Goal: Task Accomplishment & Management: Use online tool/utility

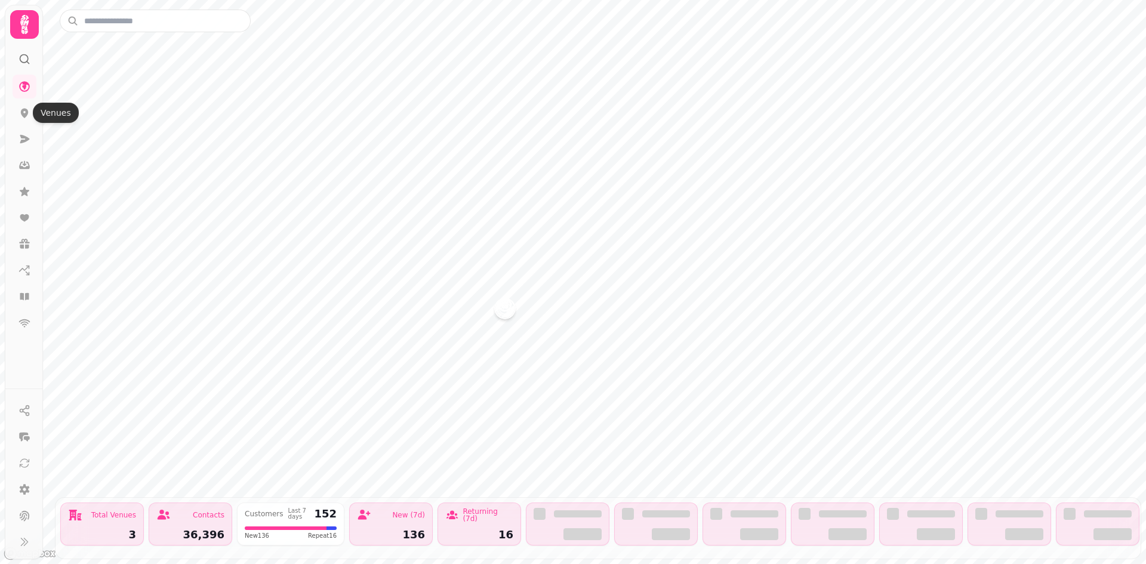
click at [20, 57] on circle at bounding box center [24, 59] width 8 height 8
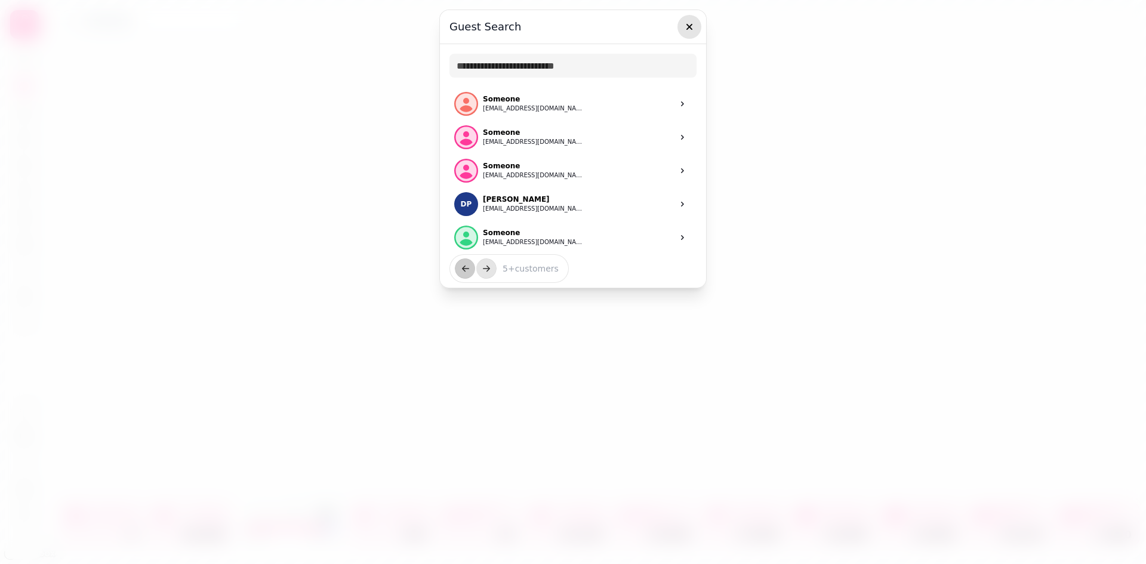
click at [685, 26] on icon "button" at bounding box center [690, 27] width 12 height 12
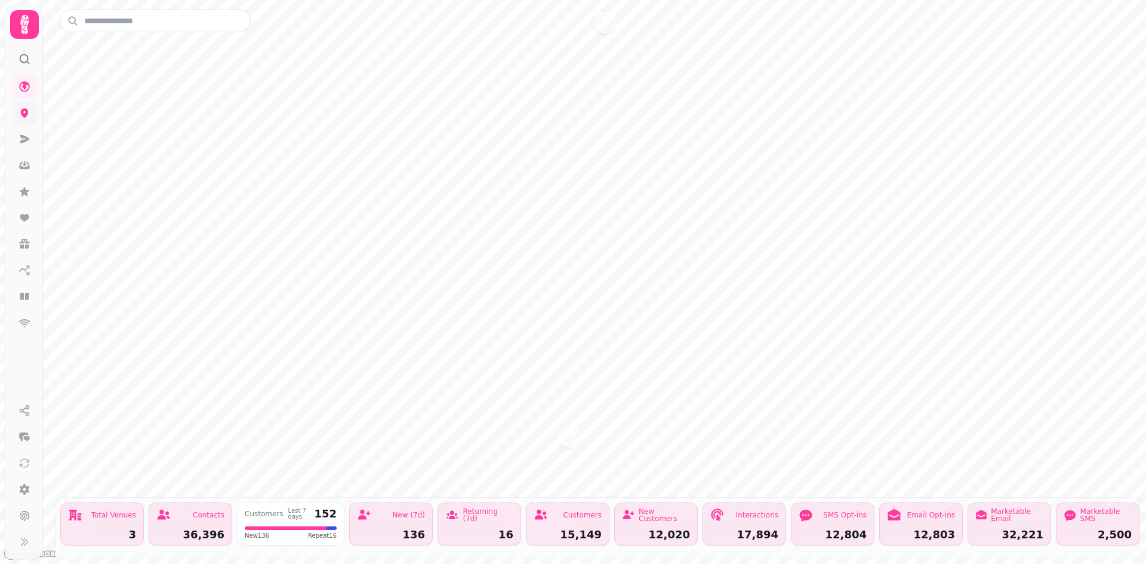
click at [26, 119] on link at bounding box center [25, 113] width 24 height 24
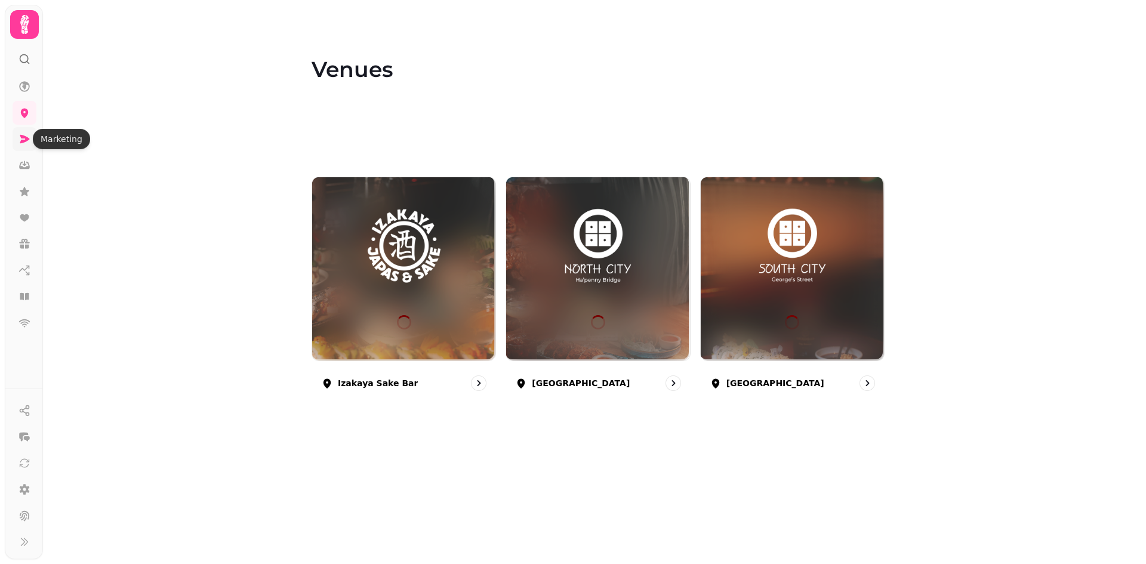
click at [26, 149] on link at bounding box center [25, 139] width 24 height 24
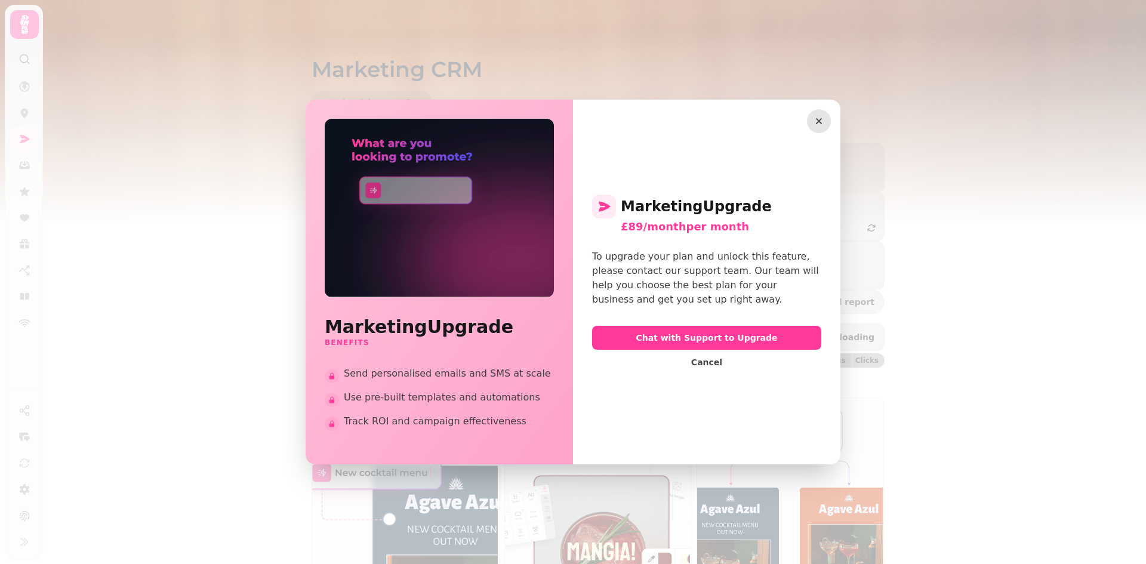
click at [814, 121] on icon "button" at bounding box center [819, 121] width 12 height 12
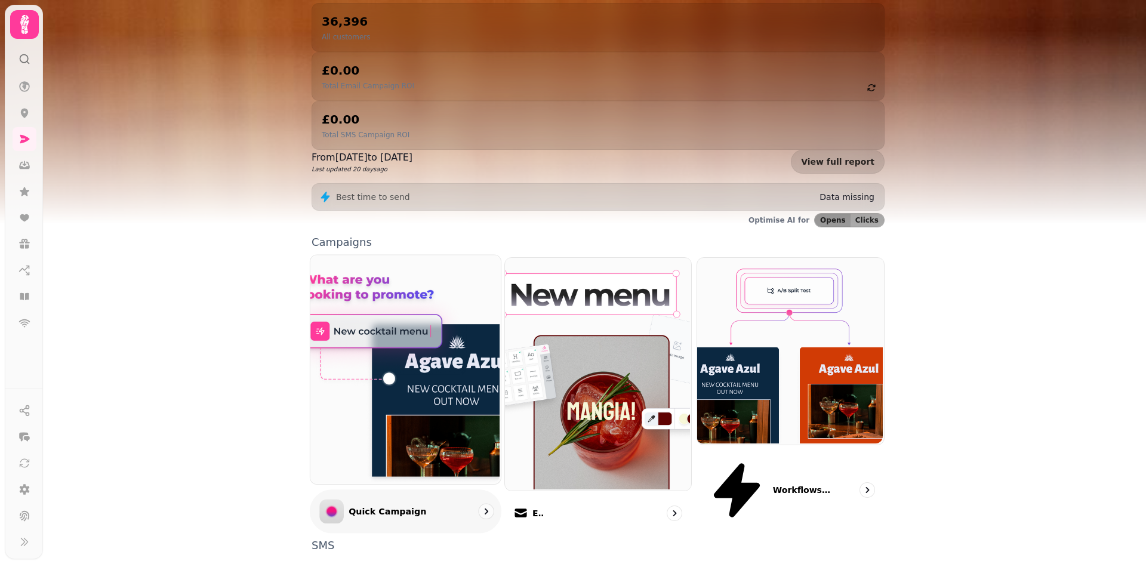
scroll to position [289, 0]
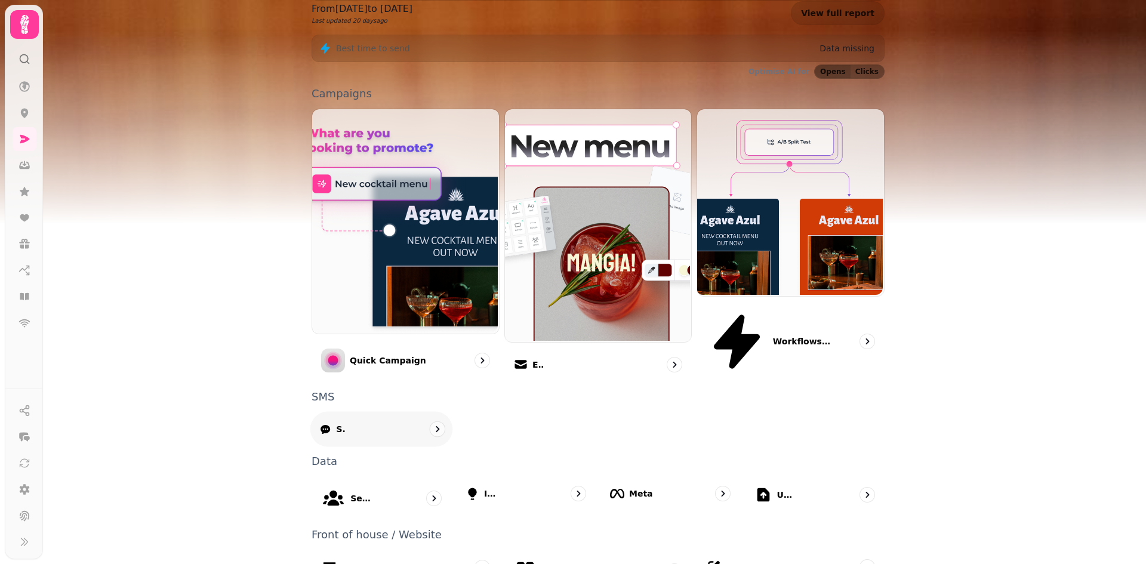
click at [432, 423] on icon "go to" at bounding box center [438, 429] width 12 height 12
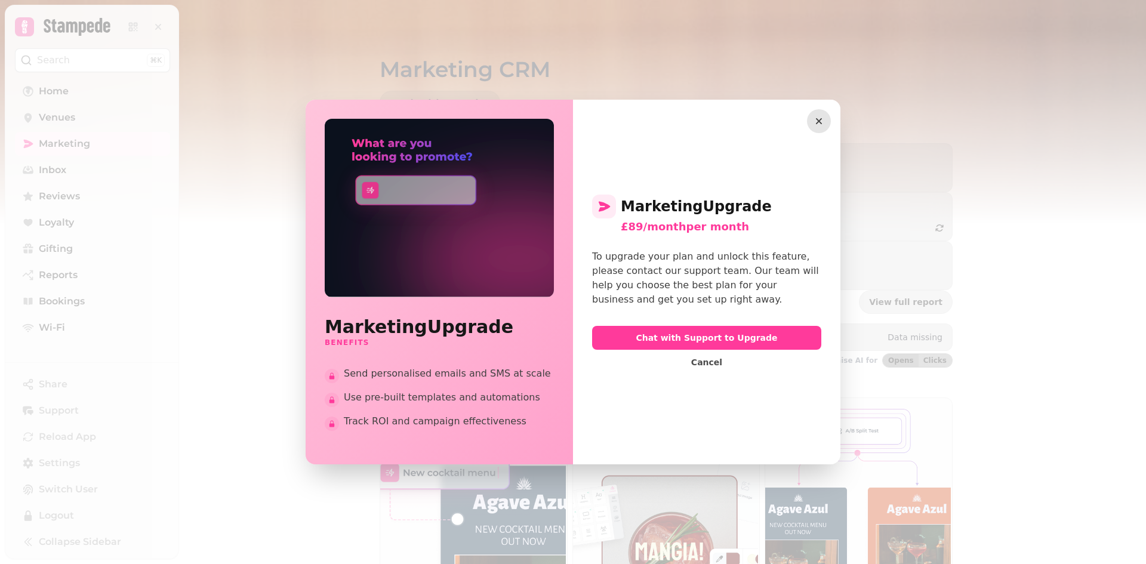
click at [819, 118] on icon "button" at bounding box center [819, 121] width 12 height 12
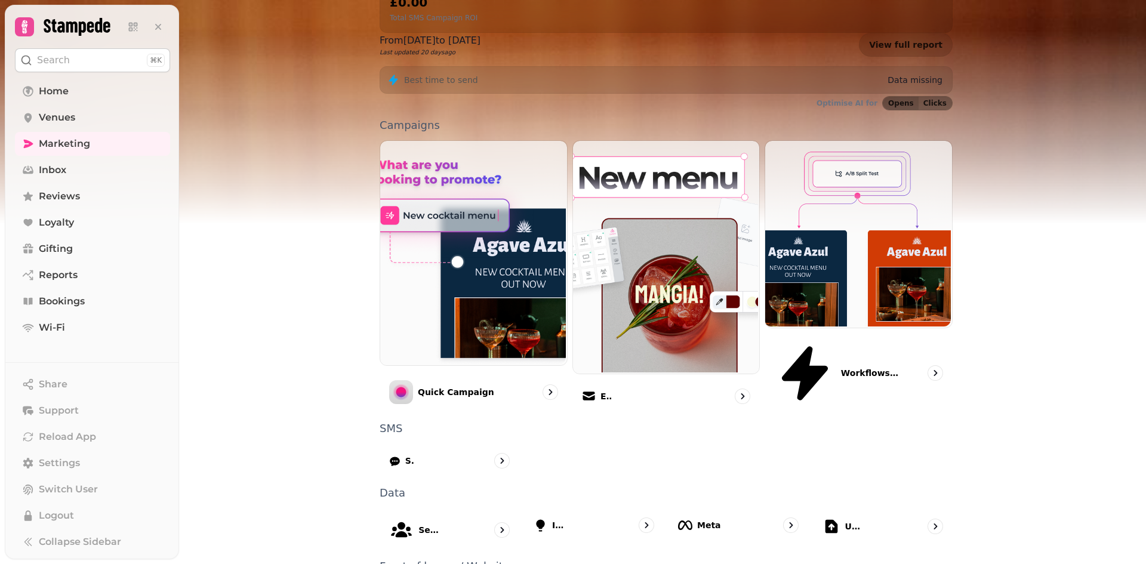
scroll to position [289, 0]
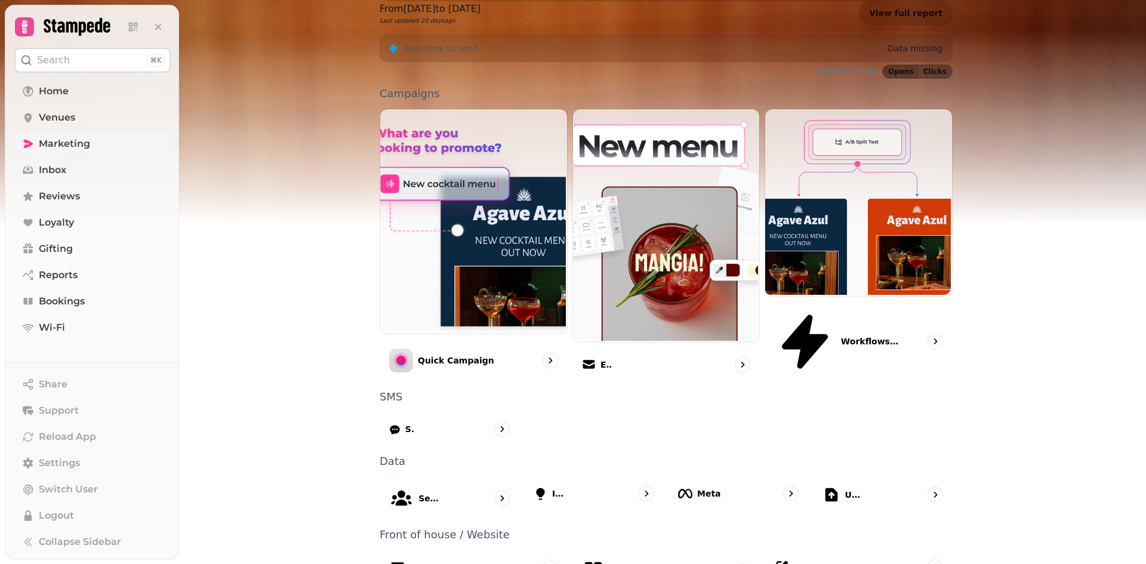
click at [59, 147] on span "Marketing" at bounding box center [64, 144] width 51 height 14
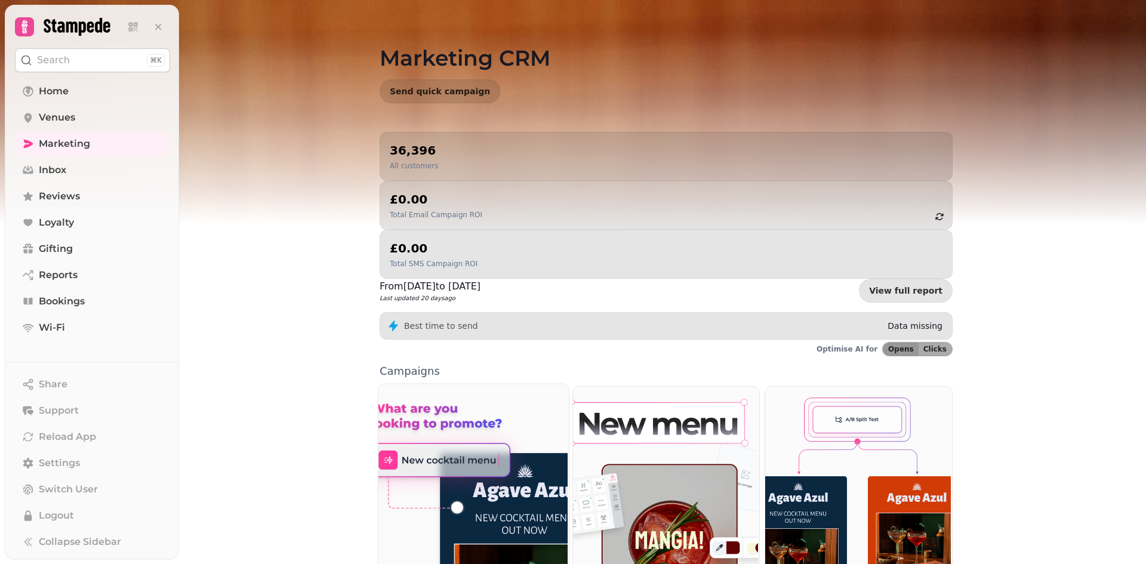
scroll to position [0, 0]
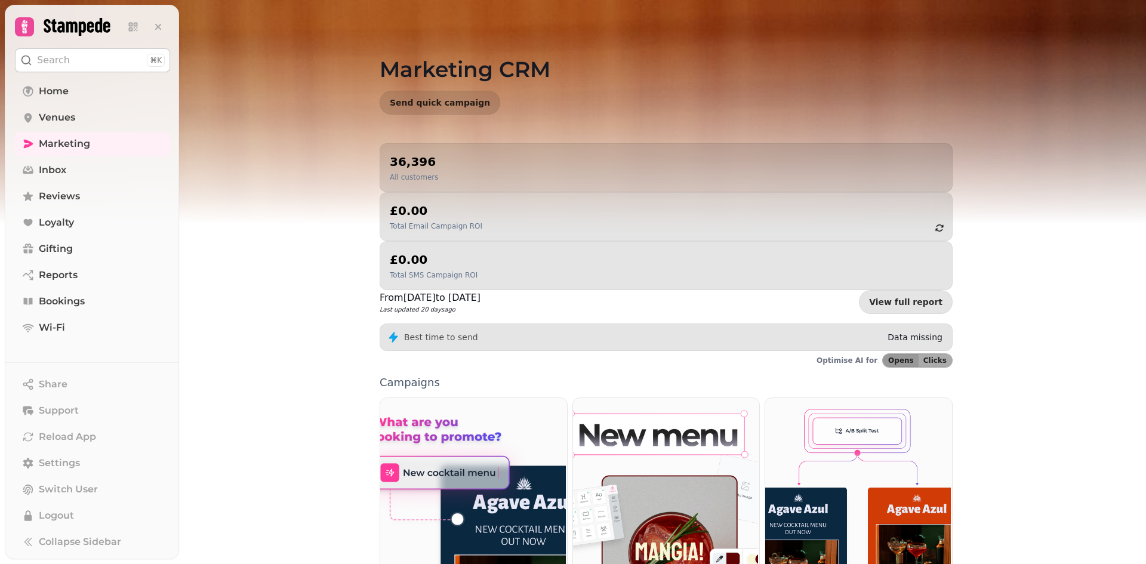
click at [459, 176] on div "36,396 All customers" at bounding box center [666, 167] width 553 height 29
click at [424, 180] on p "All customers" at bounding box center [414, 178] width 48 height 10
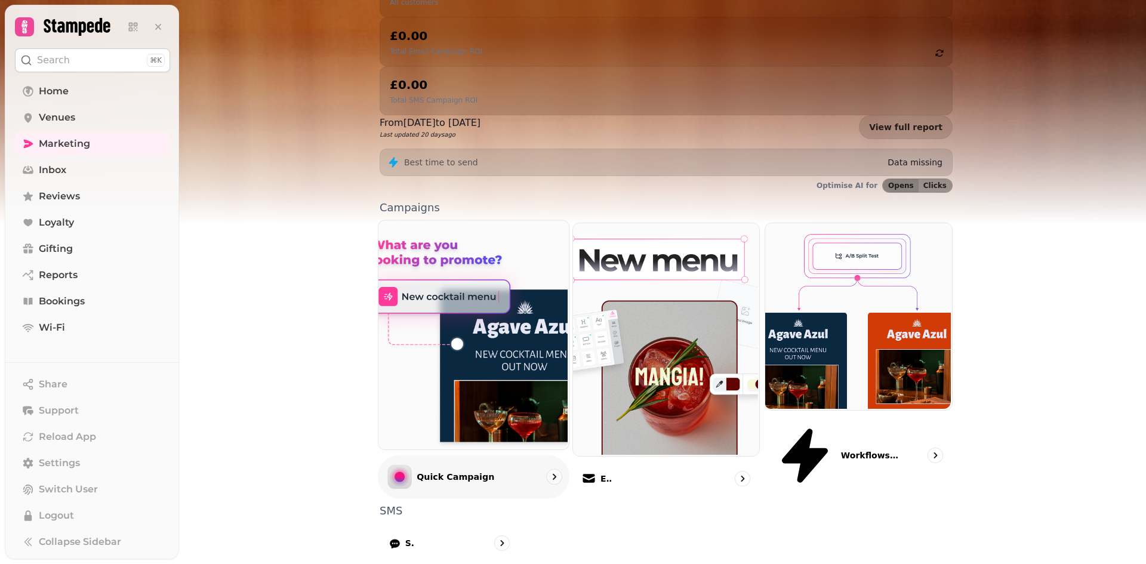
scroll to position [289, 0]
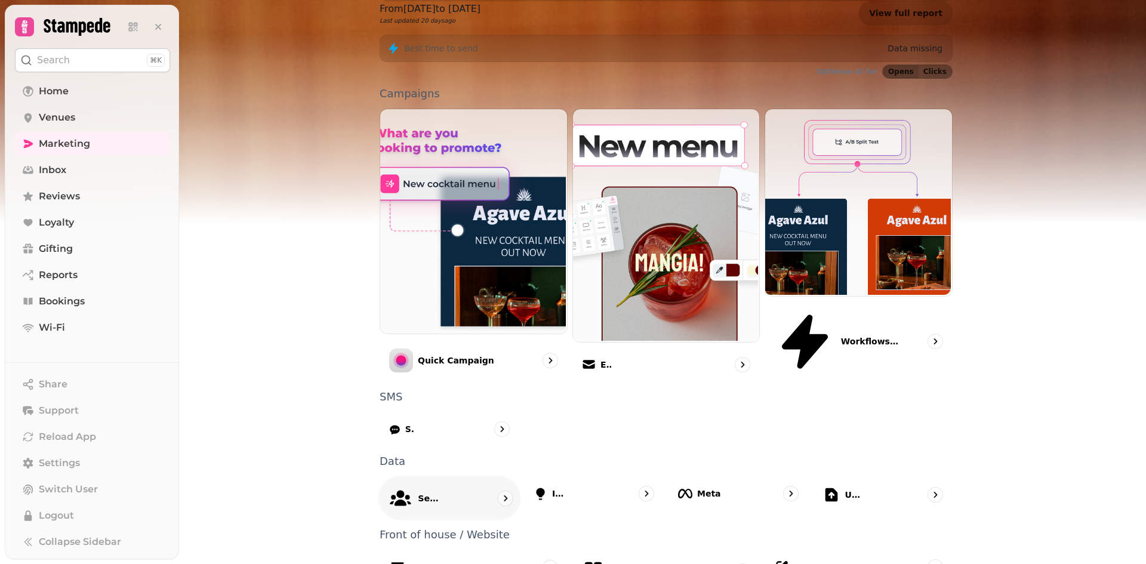
click at [505, 493] on icon "go to" at bounding box center [506, 499] width 12 height 12
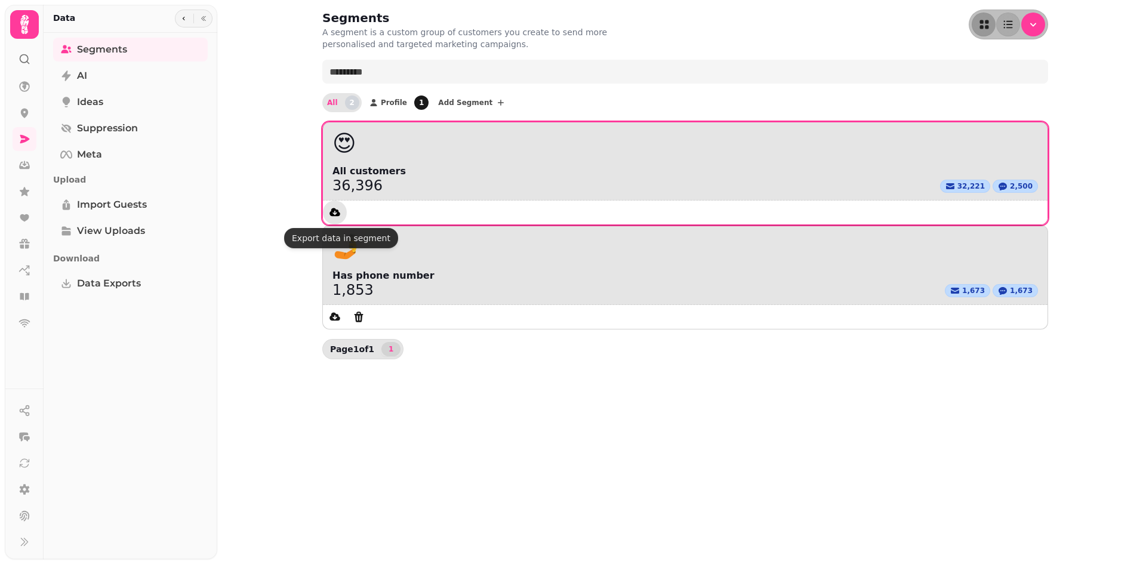
click at [337, 218] on icon "data export" at bounding box center [335, 213] width 12 height 12
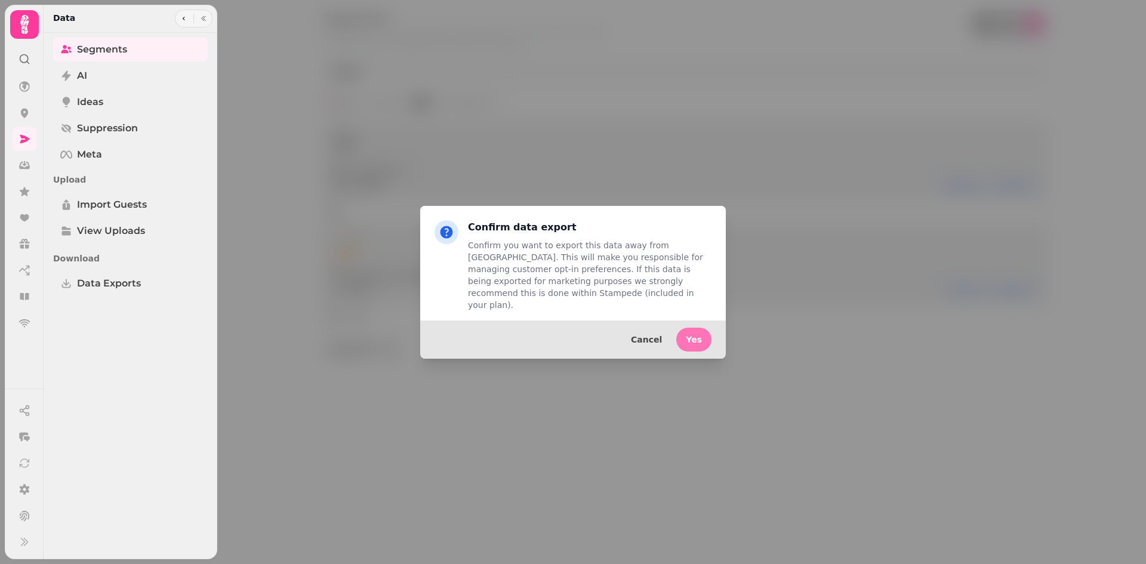
click at [703, 331] on button "Yes" at bounding box center [694, 340] width 35 height 24
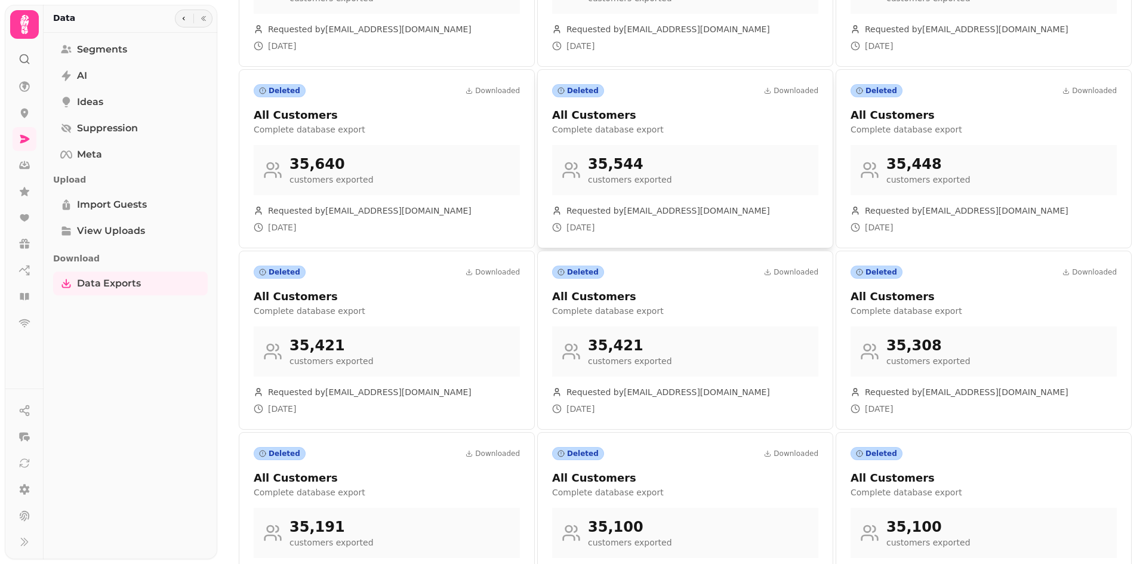
scroll to position [497, 0]
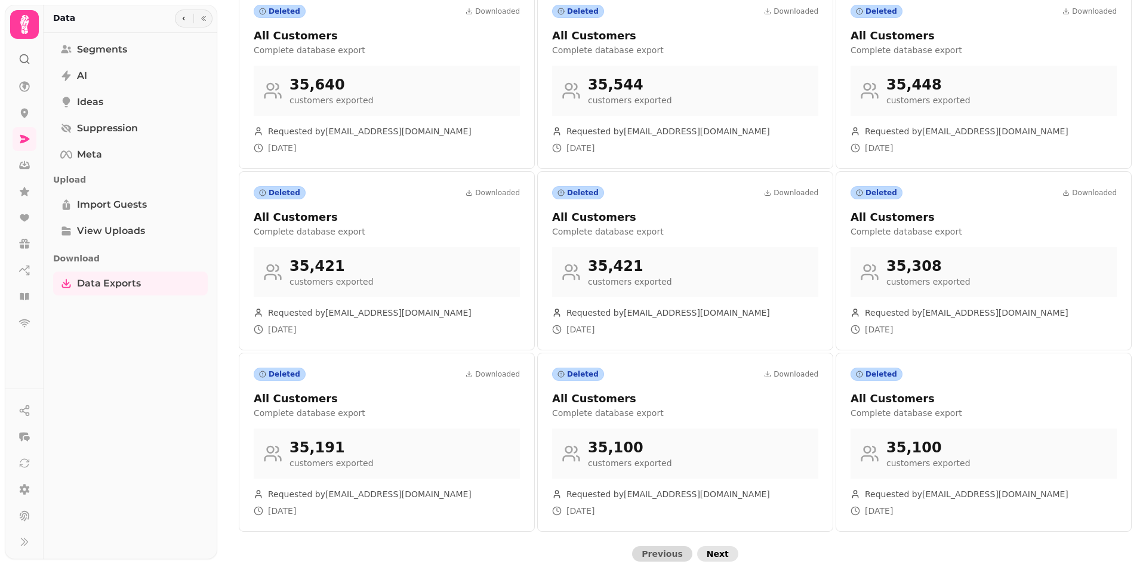
click at [717, 549] on button "Next" at bounding box center [717, 554] width 41 height 16
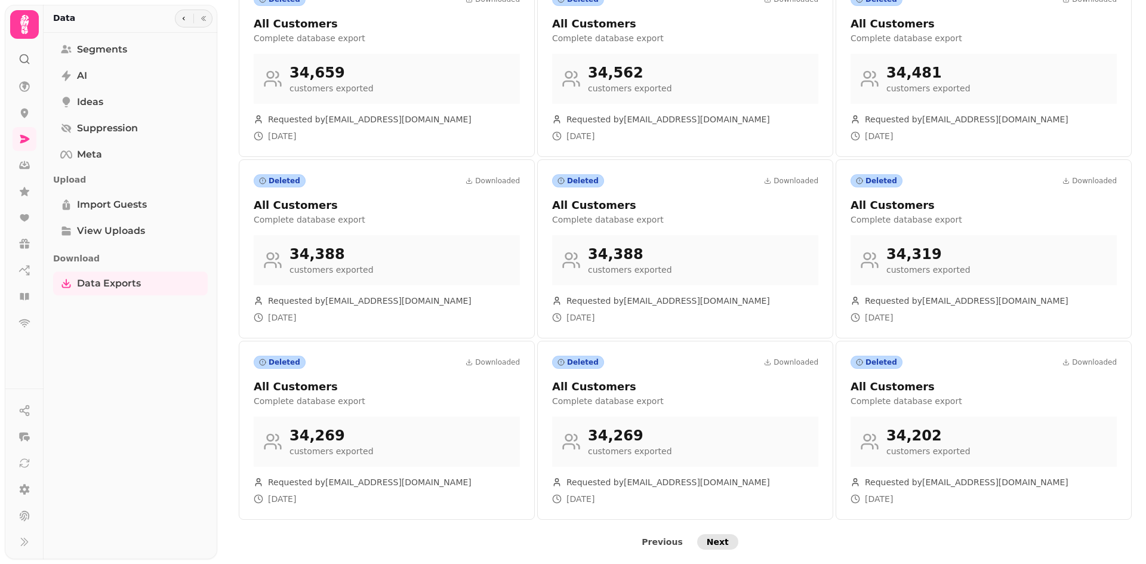
scroll to position [469, 0]
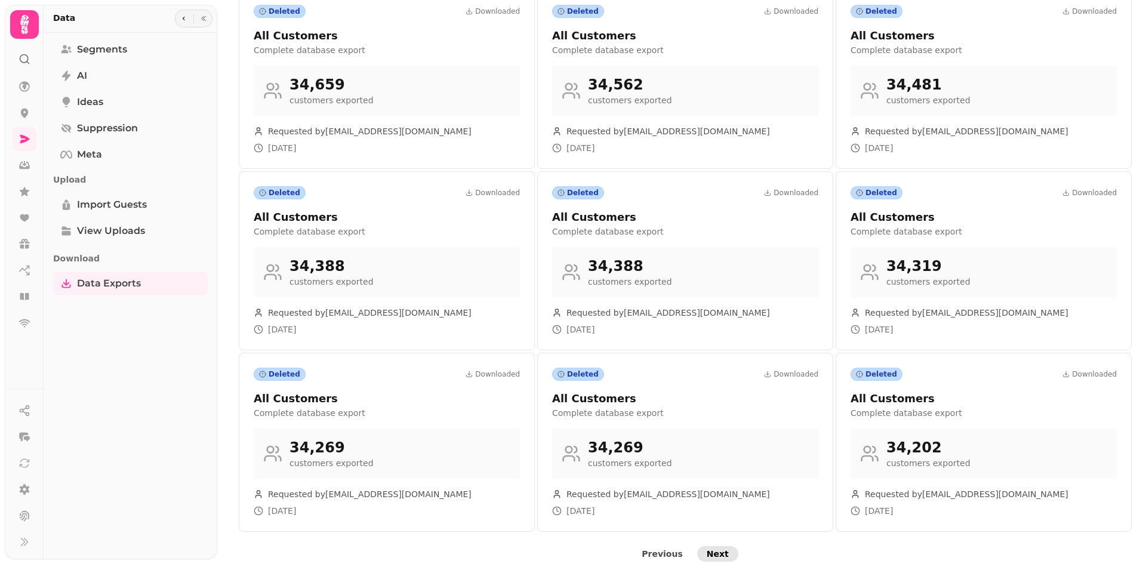
click at [718, 550] on span "Next" at bounding box center [718, 554] width 22 height 8
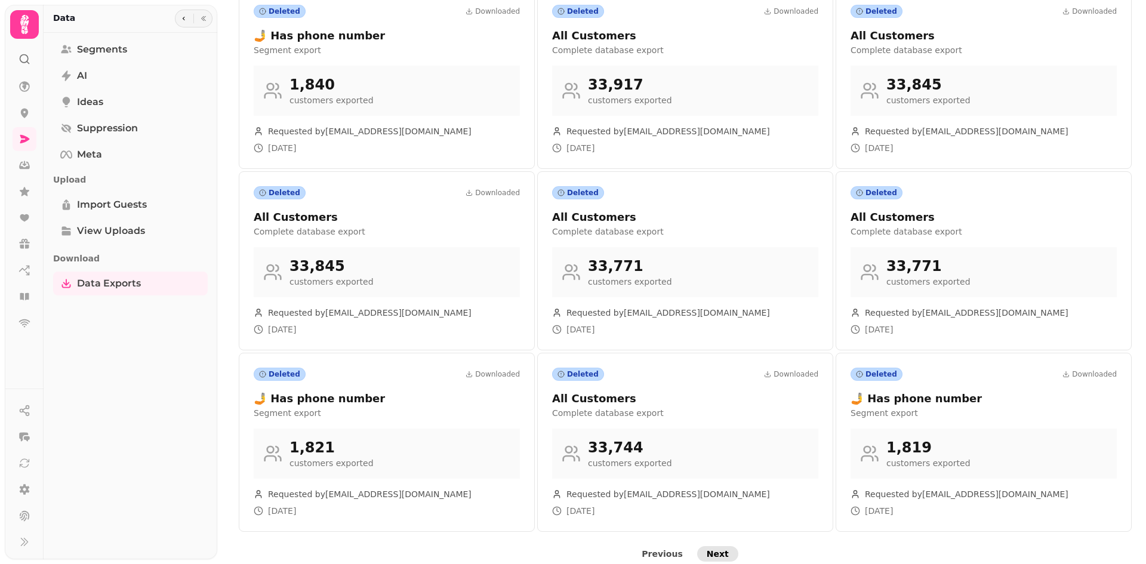
click at [718, 550] on span "Next" at bounding box center [718, 554] width 22 height 8
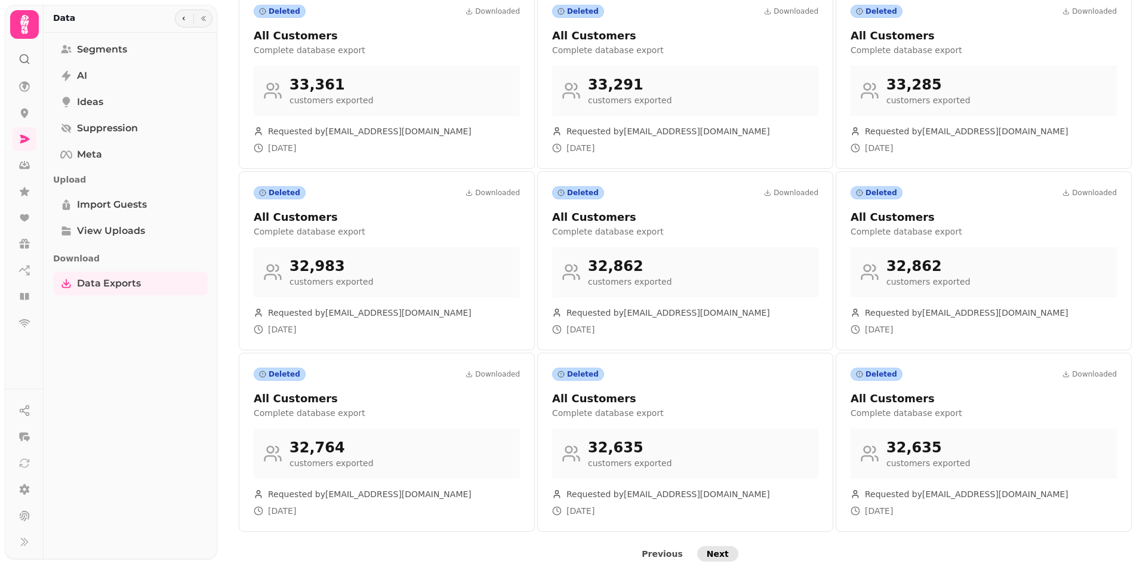
click at [718, 550] on span "Next" at bounding box center [718, 554] width 22 height 8
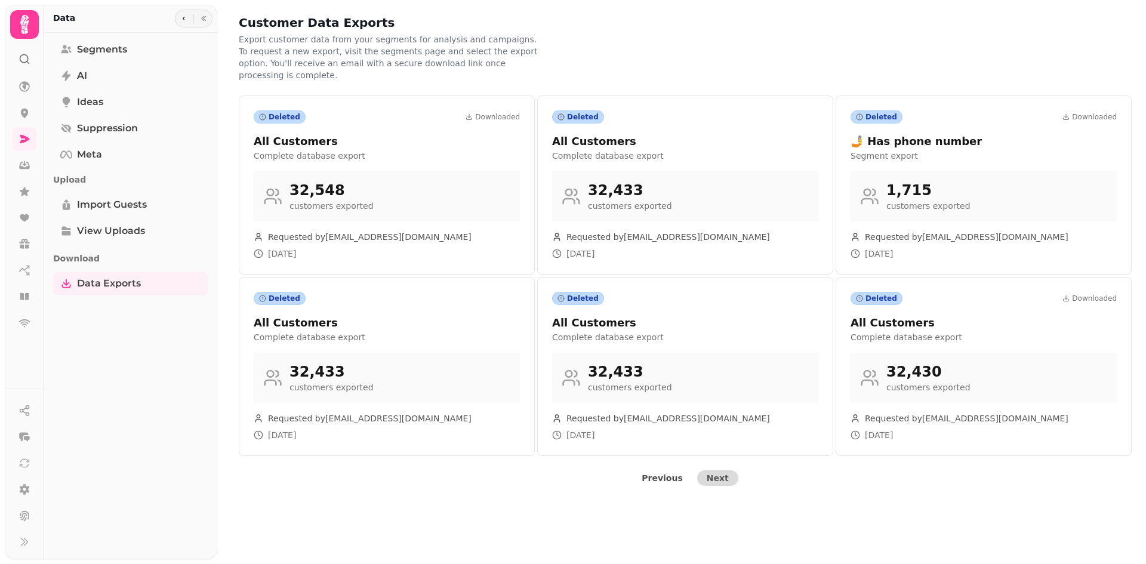
click at [718, 547] on div "Customer Data Exports Export customer data from your segments for analysis and …" at bounding box center [681, 282] width 929 height 564
click at [669, 474] on span "Previous" at bounding box center [662, 478] width 41 height 8
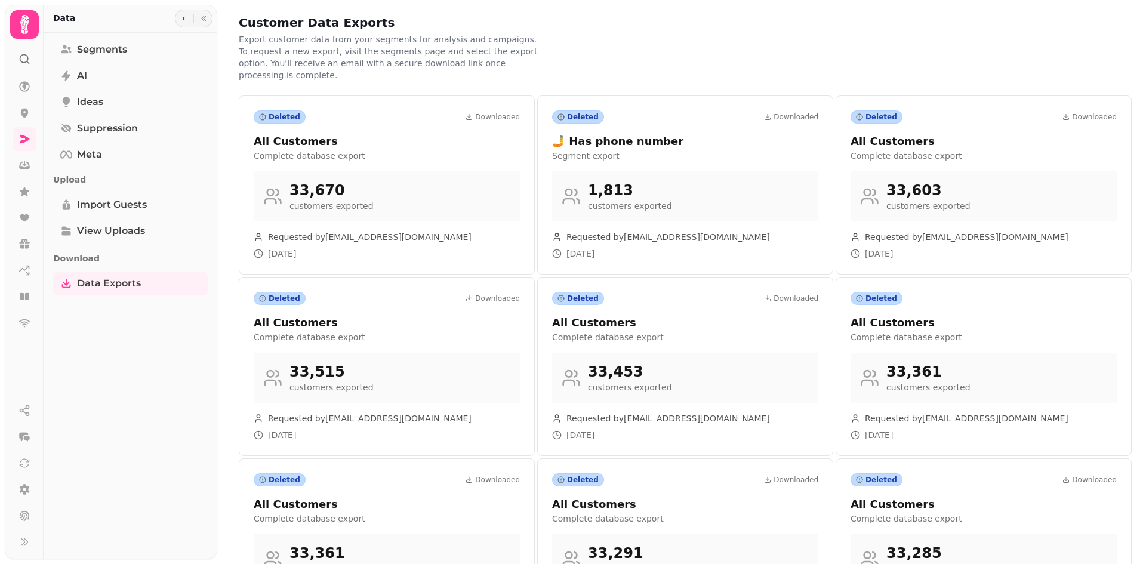
click at [669, 470] on div "Customer Data Exports Export customer data from your segments for analysis and …" at bounding box center [686, 522] width 922 height 1045
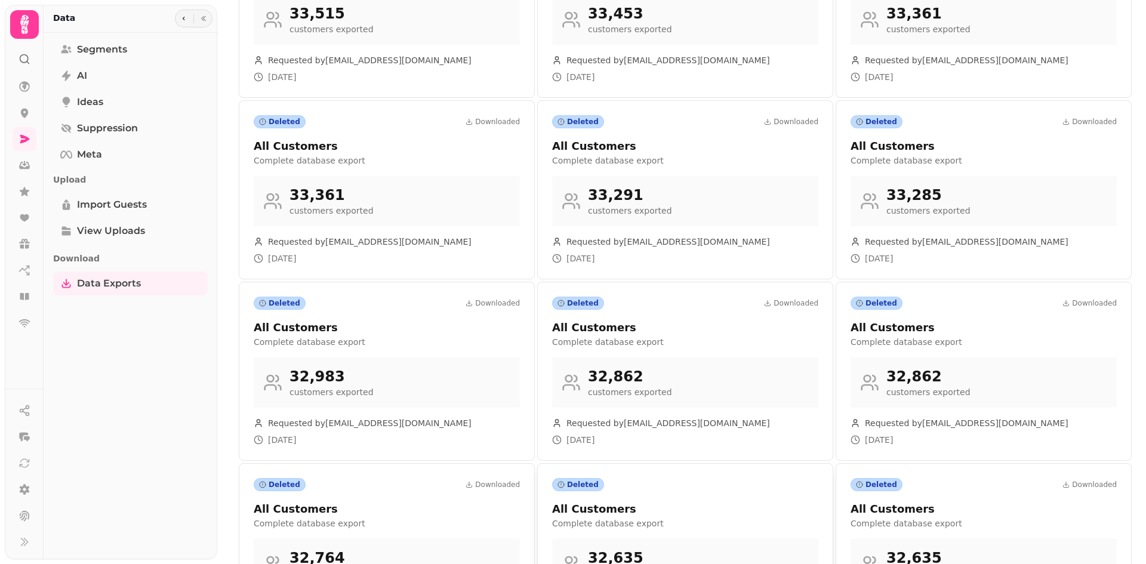
scroll to position [469, 0]
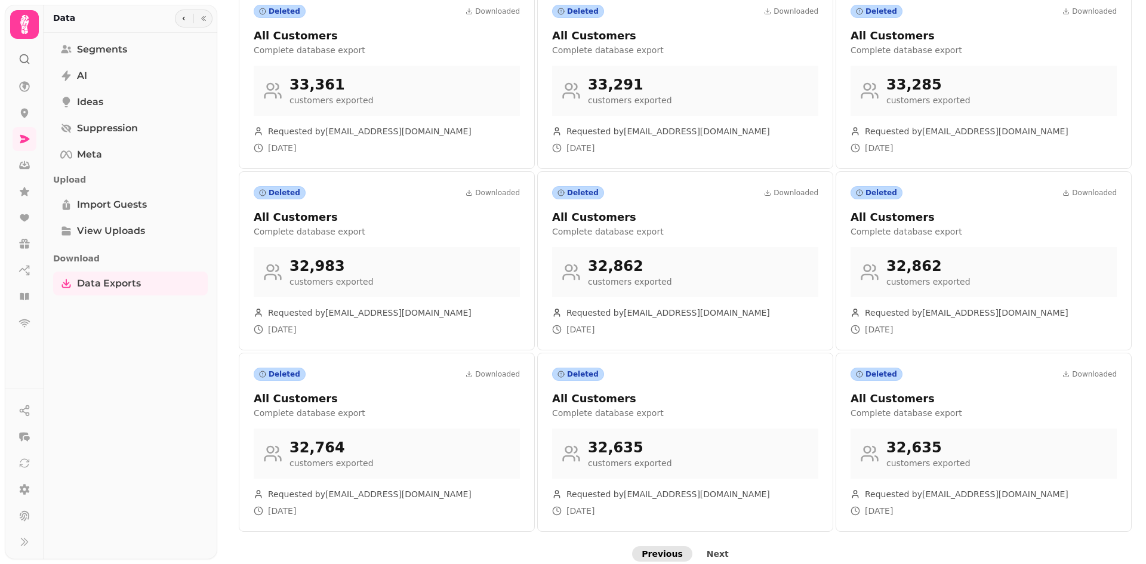
click at [668, 550] on span "Previous" at bounding box center [662, 554] width 41 height 8
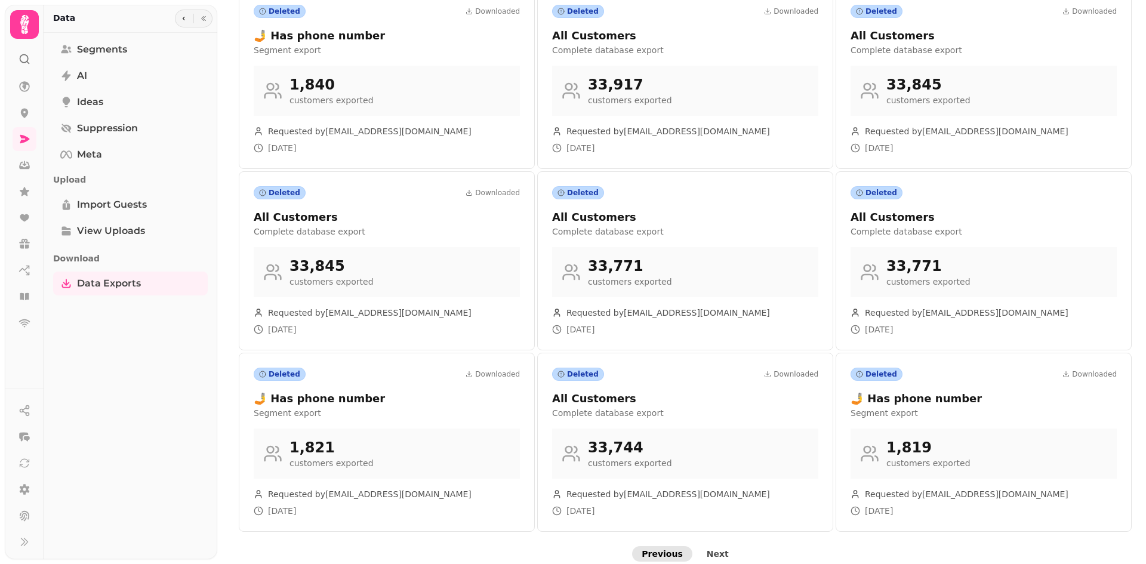
click at [648, 550] on span "Previous" at bounding box center [662, 554] width 41 height 8
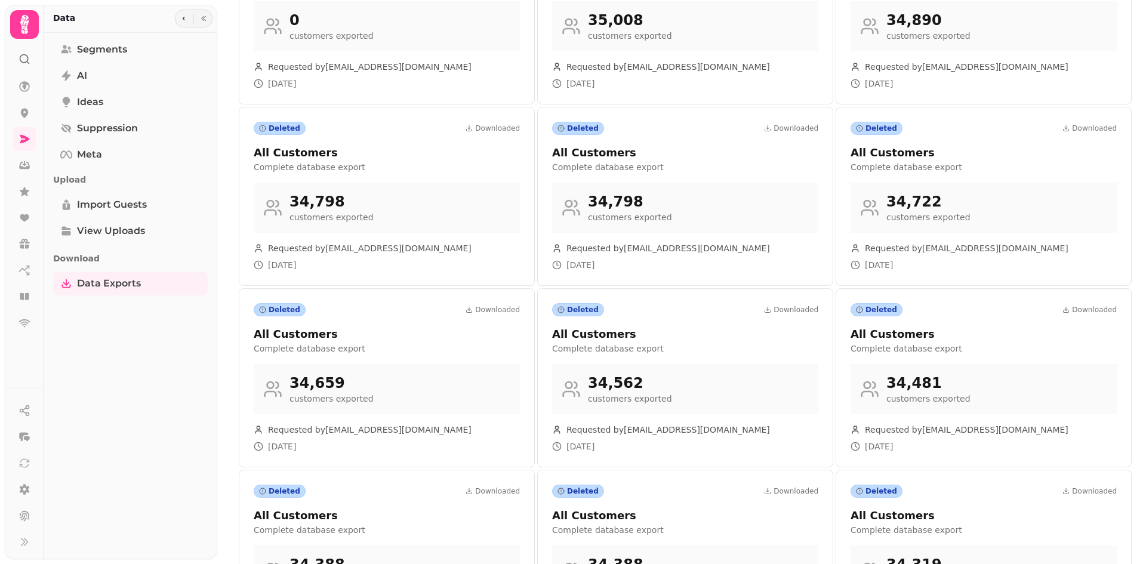
scroll to position [0, 0]
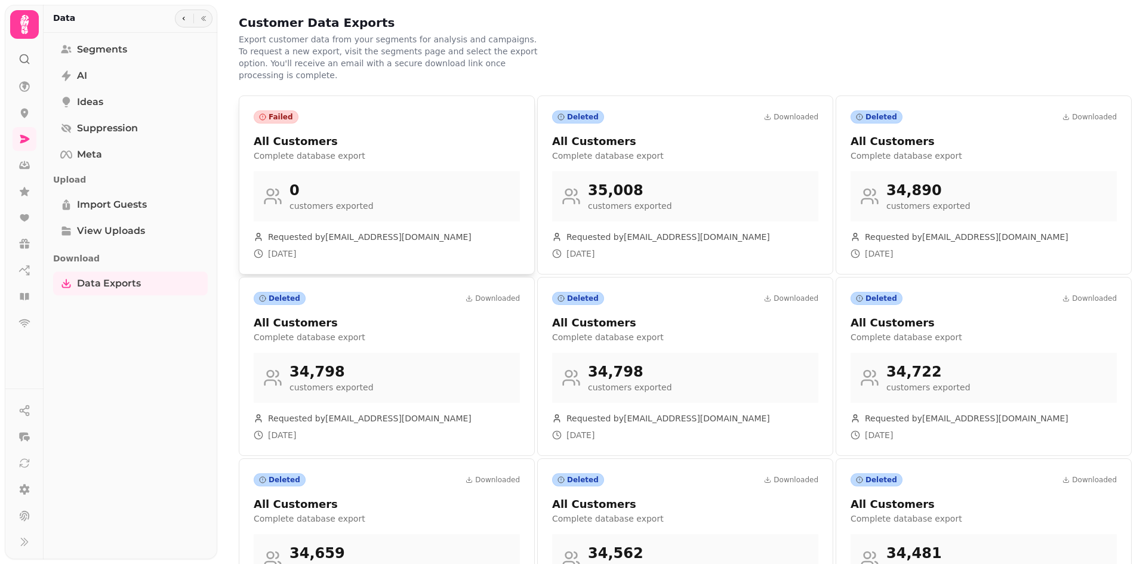
click at [282, 110] on div "Failed" at bounding box center [276, 116] width 45 height 13
click at [121, 45] on span "Segments" at bounding box center [102, 49] width 50 height 14
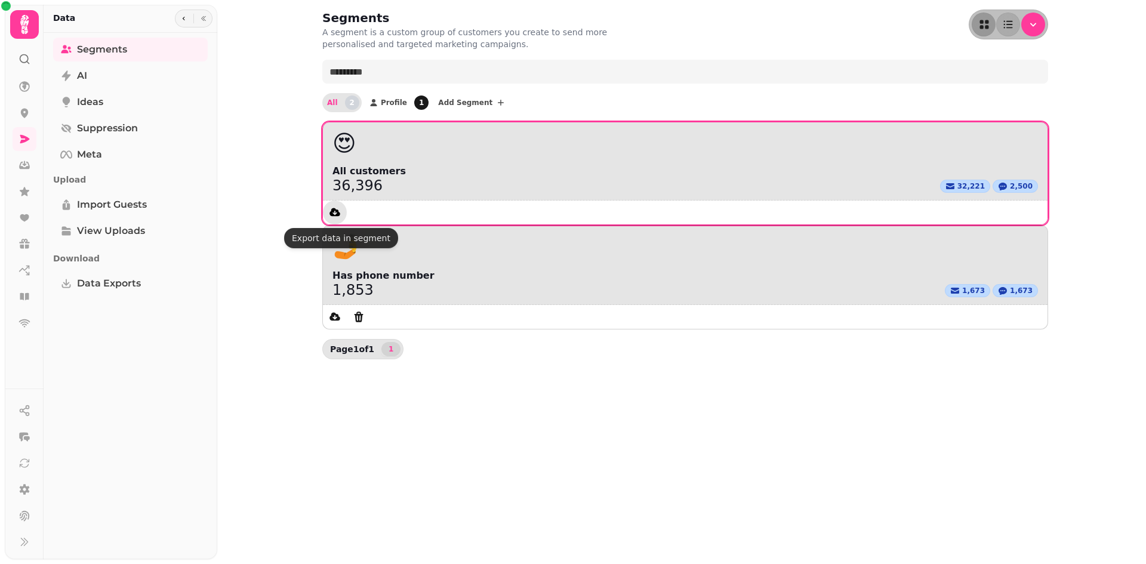
click at [327, 214] on button "data export" at bounding box center [335, 213] width 24 height 24
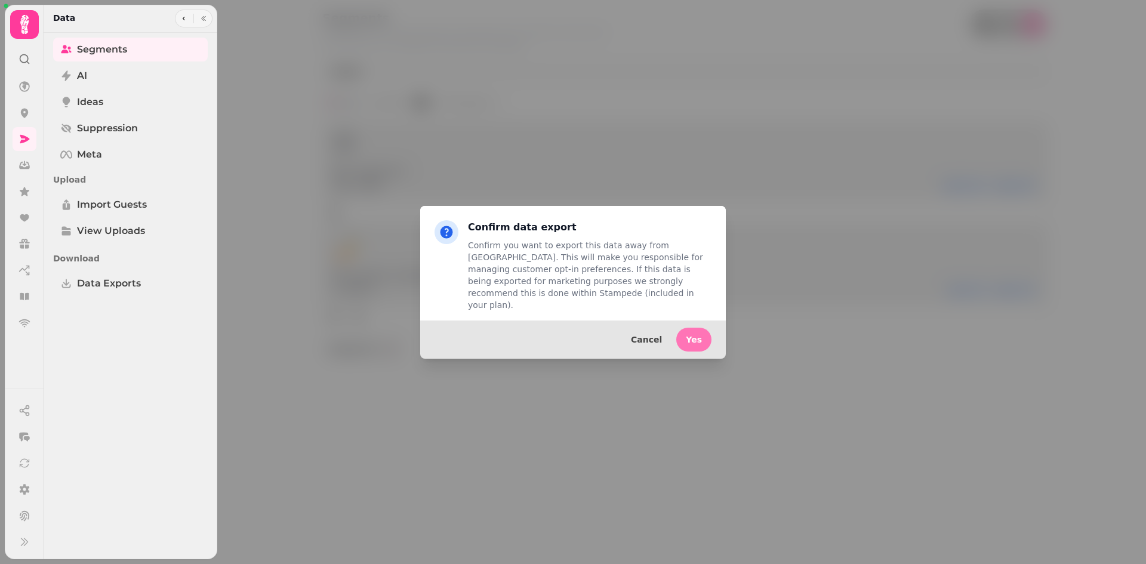
click at [696, 336] on span "Yes" at bounding box center [694, 340] width 16 height 8
